Goal: Task Accomplishment & Management: Manage account settings

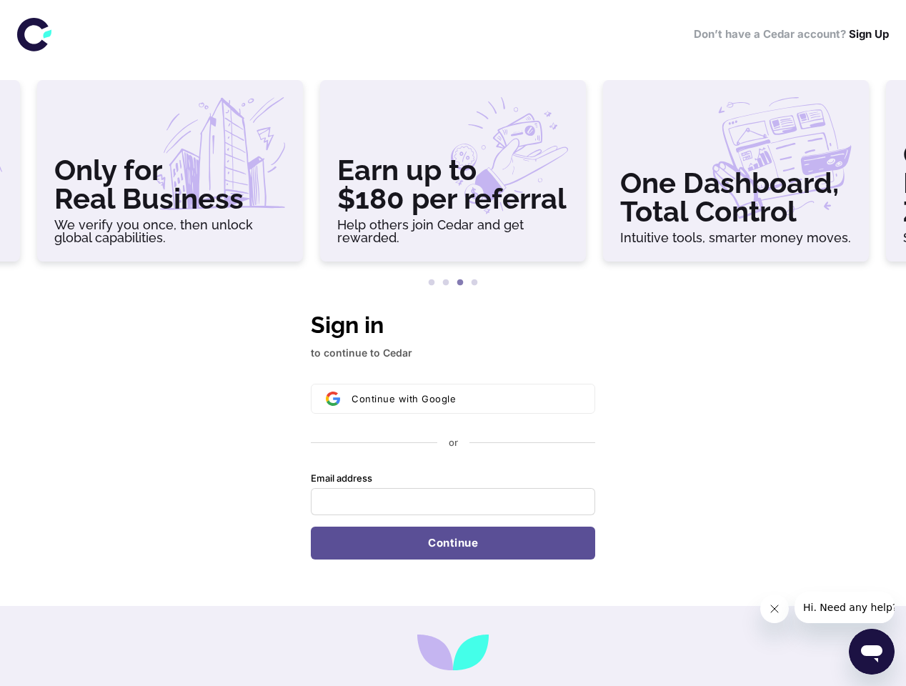
click at [170, 177] on h3 "Only for Real Business" at bounding box center [170, 184] width 232 height 57
click at [453, 177] on h3 "Earn up to $180 per referral" at bounding box center [453, 184] width 232 height 57
click at [736, 177] on h3 "One Dashboard, Total Control" at bounding box center [736, 197] width 232 height 57
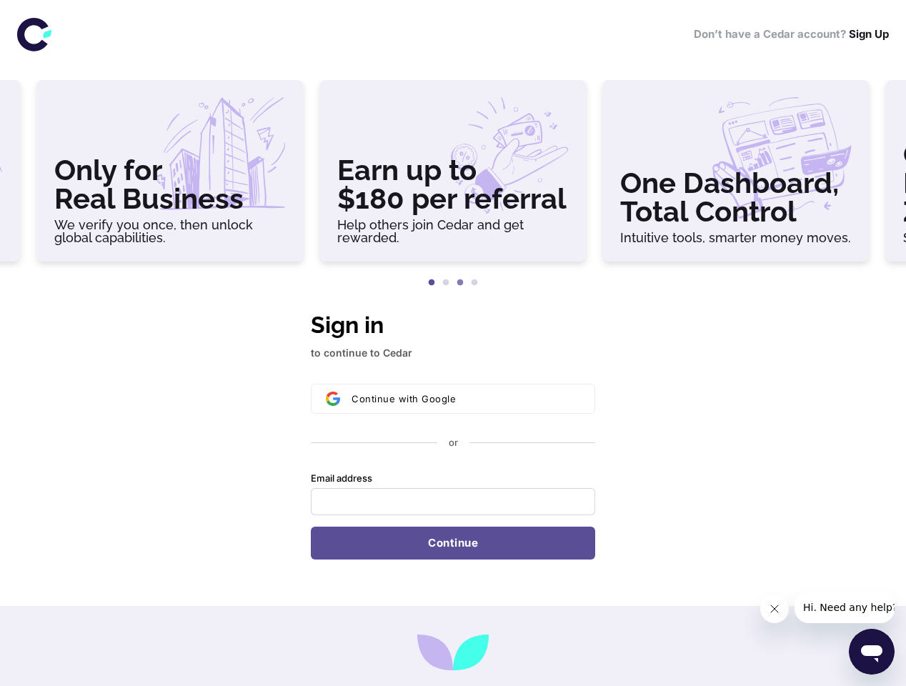
click at [432, 283] on button "1" at bounding box center [431, 283] width 14 height 14
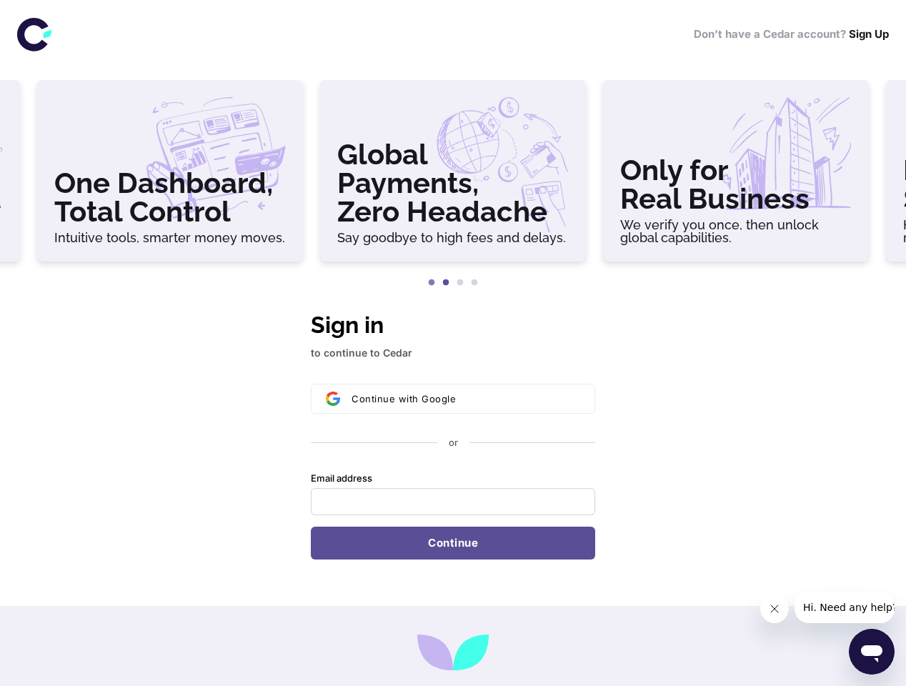
click at [446, 283] on button "2" at bounding box center [446, 283] width 14 height 14
click at [460, 283] on button "3" at bounding box center [460, 283] width 14 height 14
click at [474, 283] on button "4" at bounding box center [474, 283] width 14 height 14
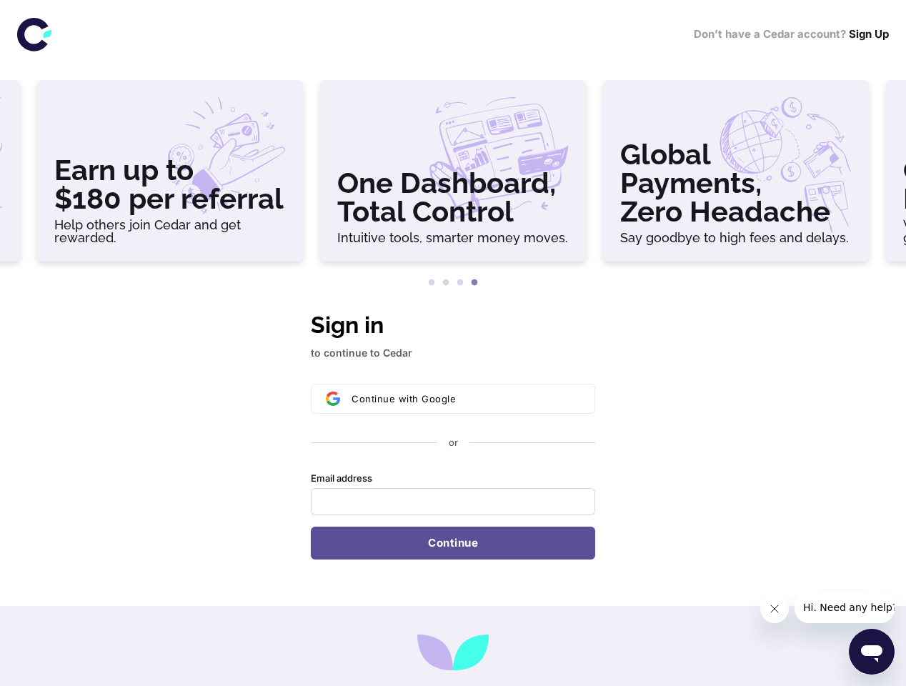
click at [453, 434] on div "Continue with Google or Email address Password Continue" at bounding box center [453, 472] width 284 height 176
